Goal: Information Seeking & Learning: Learn about a topic

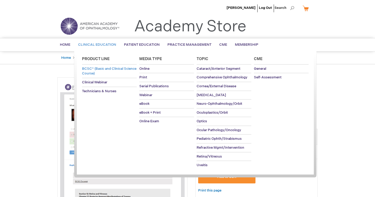
click at [100, 72] on span "BCSC® (Basic and Clinical Science Course)" at bounding box center [109, 70] width 54 height 9
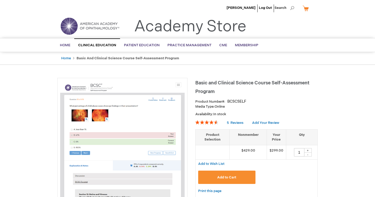
click at [95, 59] on strong "Basic and Clinical Science Course Self-Assessment Program" at bounding box center [128, 58] width 103 height 4
drag, startPoint x: 175, startPoint y: 58, endPoint x: 76, endPoint y: 57, distance: 99.1
click at [77, 57] on strong "Basic and Clinical Science Course Self-Assessment Program" at bounding box center [128, 58] width 103 height 4
copy strong "Basic and Clinical Science Course Self-Assessment Program"
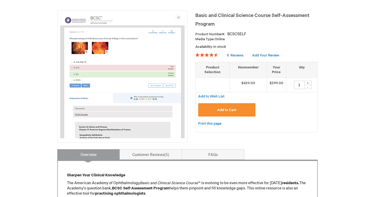
scroll to position [88, 0]
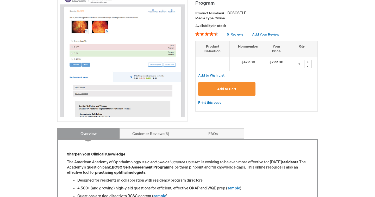
click at [168, 51] on img at bounding box center [122, 54] width 125 height 125
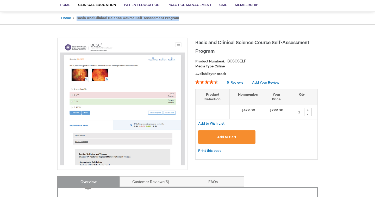
scroll to position [0, 0]
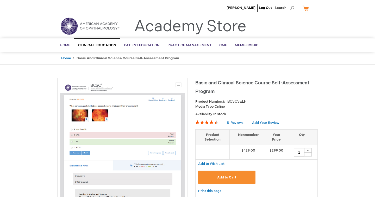
click at [113, 151] on img at bounding box center [122, 143] width 125 height 125
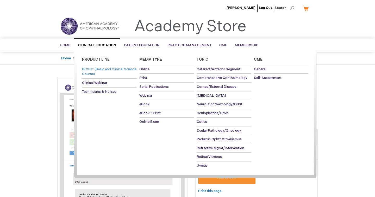
click at [96, 71] on span "BCSC® (Basic and Clinical Science Course)" at bounding box center [109, 71] width 54 height 9
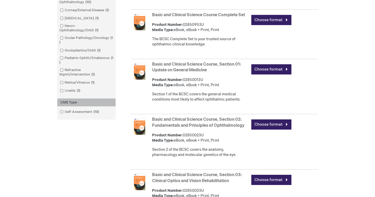
scroll to position [257, 0]
